Goal: Task Accomplishment & Management: Manage account settings

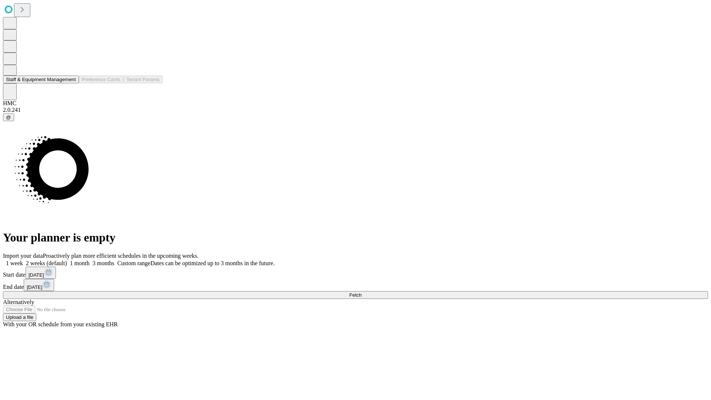
click at [71, 83] on button "Staff & Equipment Management" at bounding box center [41, 80] width 76 height 8
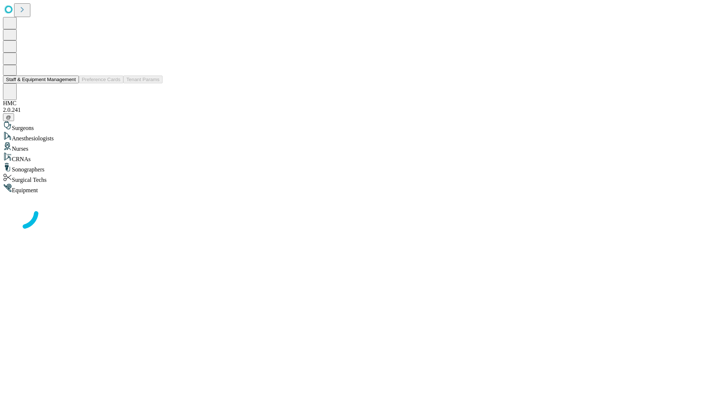
click at [71, 83] on button "Staff & Equipment Management" at bounding box center [41, 80] width 76 height 8
